Goal: Obtain resource: Download file/media

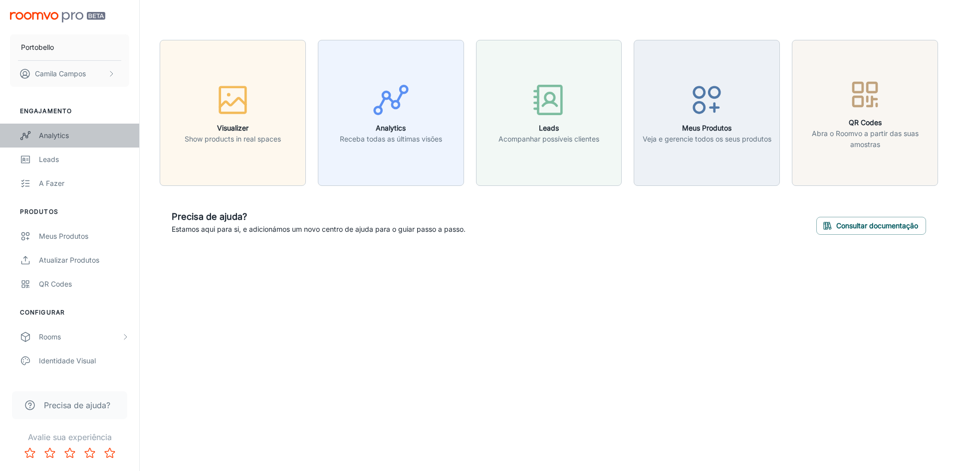
click at [51, 132] on div "Analytics" at bounding box center [84, 135] width 90 height 11
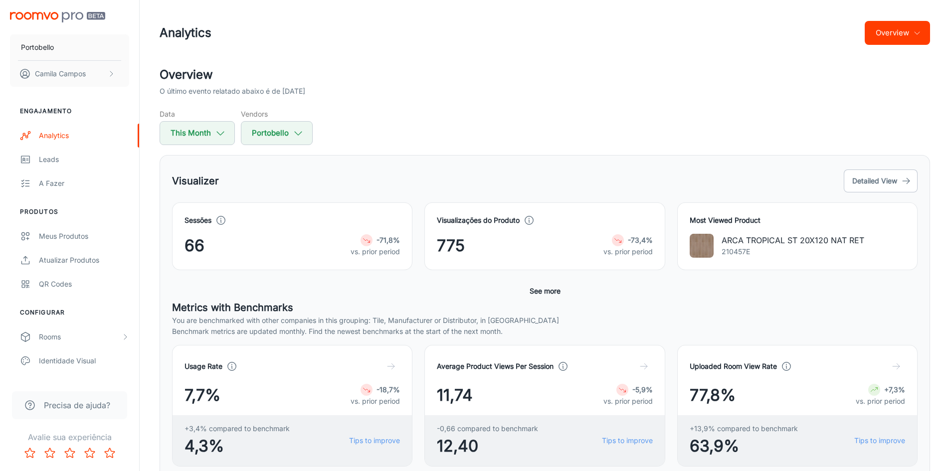
drag, startPoint x: 302, startPoint y: 91, endPoint x: 317, endPoint y: 89, distance: 15.6
click at [305, 89] on p "O último evento relatado abaixo é de [DATE]" at bounding box center [233, 91] width 146 height 11
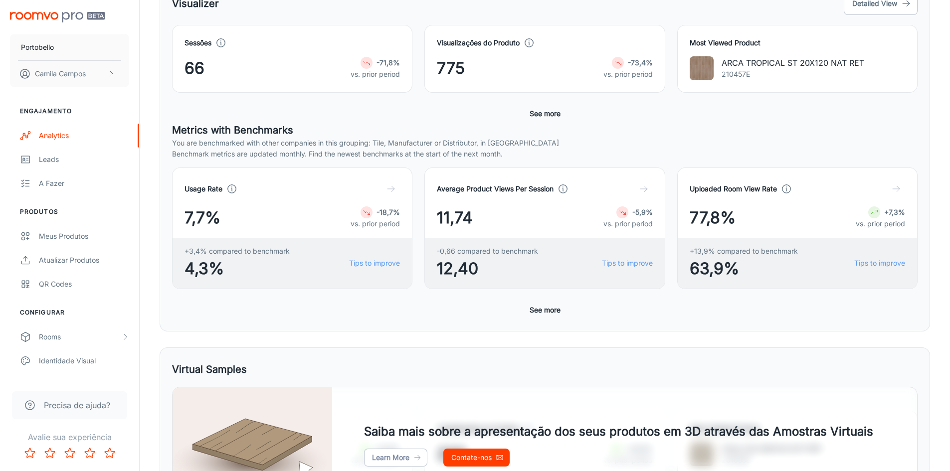
scroll to position [46, 0]
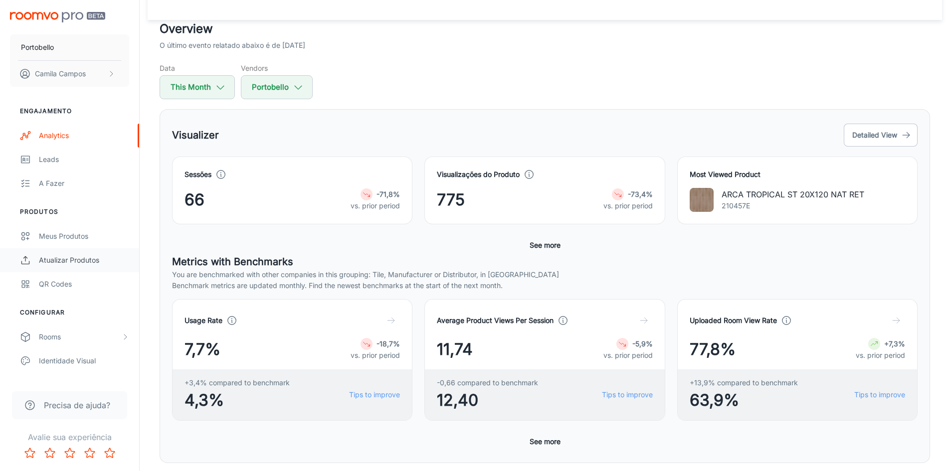
click at [57, 256] on div "Atualizar produtos" at bounding box center [84, 260] width 90 height 11
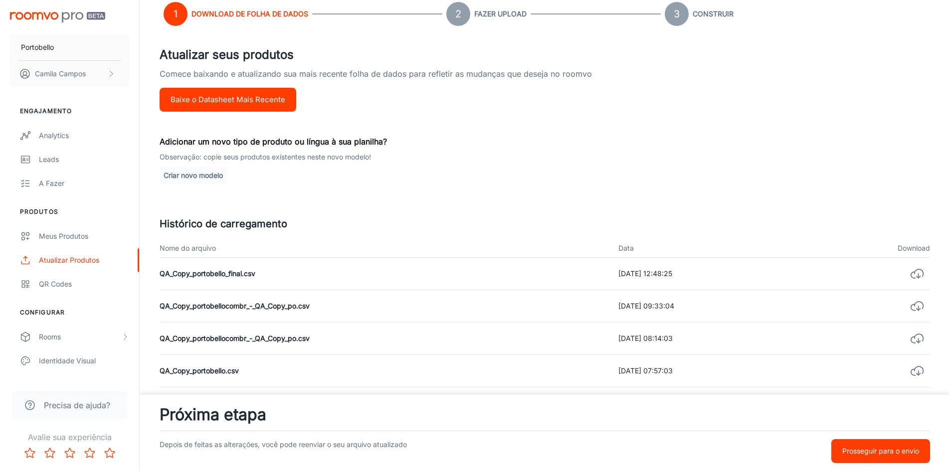
scroll to position [100, 0]
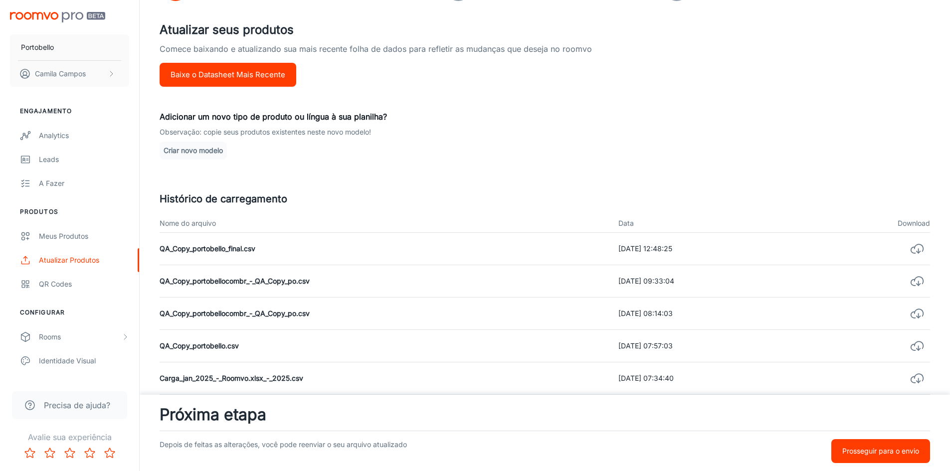
click at [208, 77] on button "Baixe o Datasheet Mais Recente" at bounding box center [228, 75] width 137 height 24
